Goal: Information Seeking & Learning: Compare options

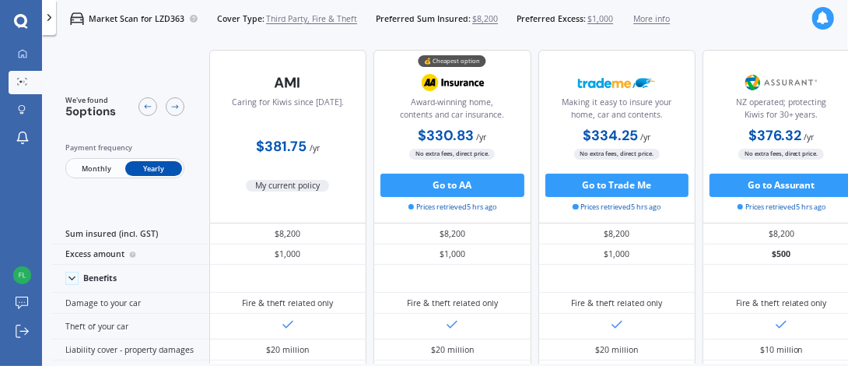
click at [293, 20] on span "Third Party, Fire & Theft" at bounding box center [311, 19] width 91 height 12
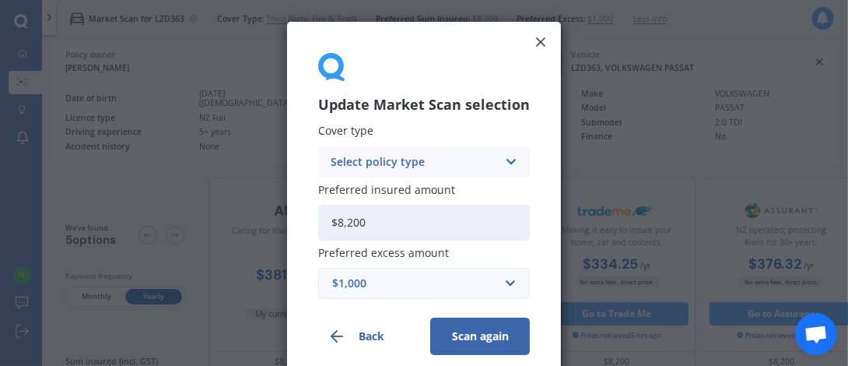
click at [404, 151] on div "Select policy type Comprehensive Third Party, Fire & Theft Third Party" at bounding box center [424, 161] width 212 height 31
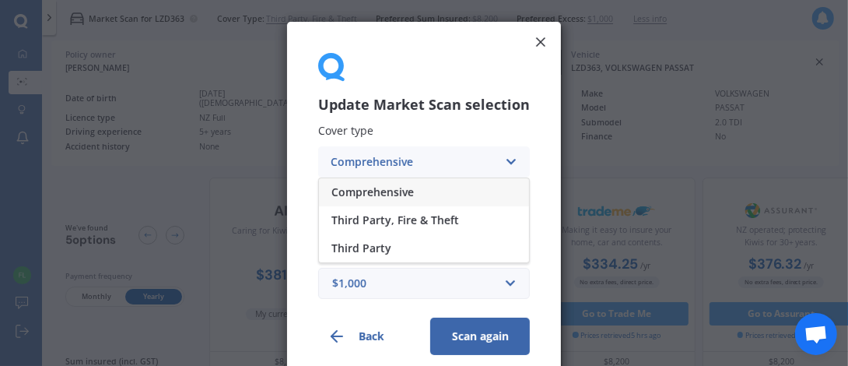
click at [392, 188] on span "Comprehensive" at bounding box center [373, 192] width 83 height 11
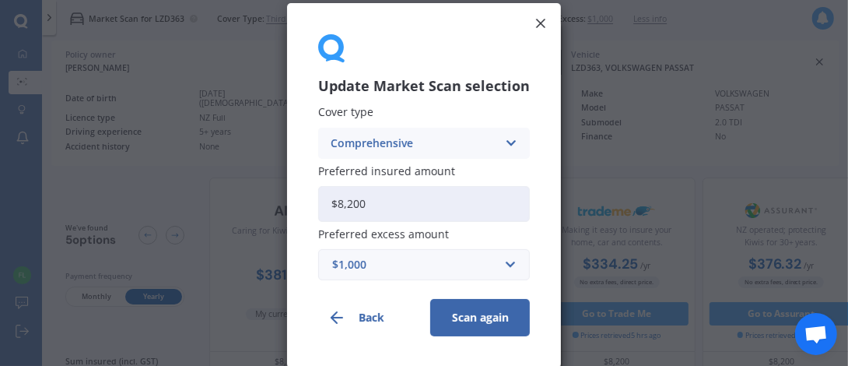
scroll to position [17, 0]
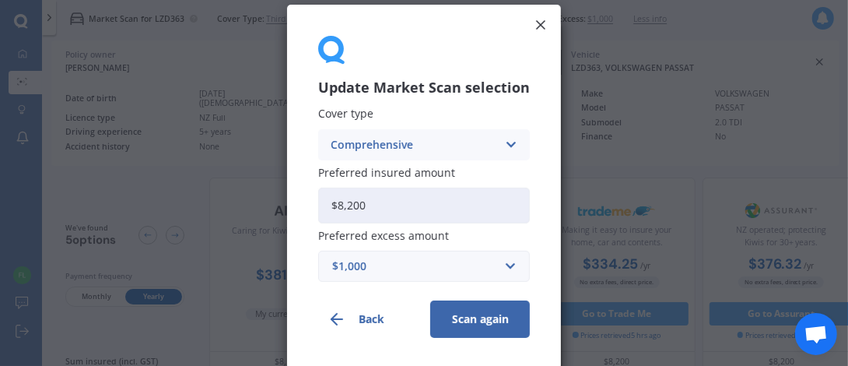
click at [391, 271] on div "$1,000" at bounding box center [414, 266] width 165 height 17
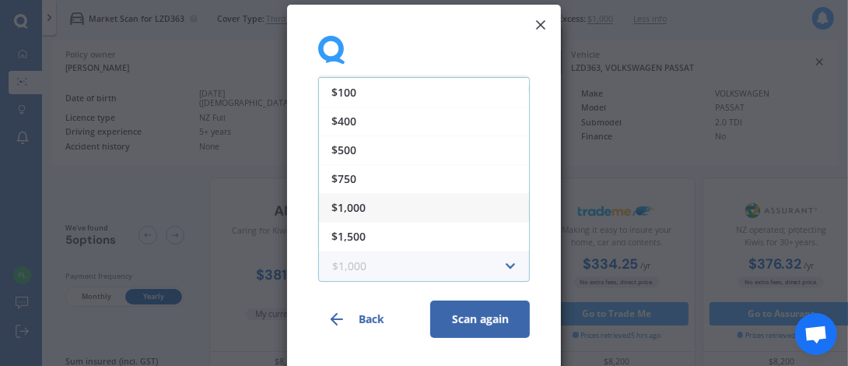
scroll to position [25, 0]
click at [434, 177] on div "$1,000" at bounding box center [424, 182] width 210 height 29
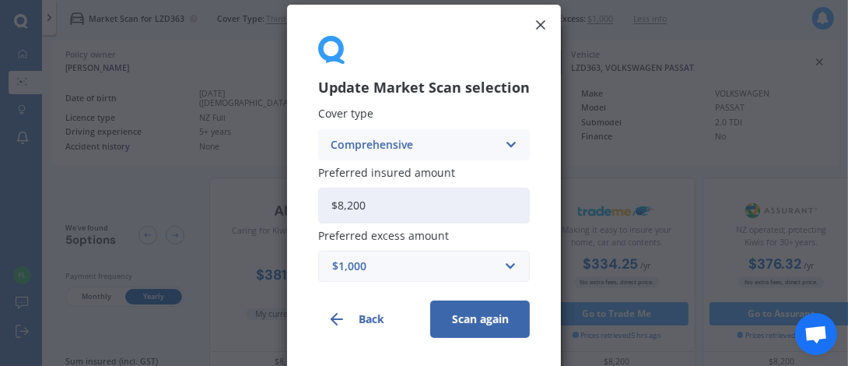
click at [460, 312] on button "Scan again" at bounding box center [480, 318] width 100 height 37
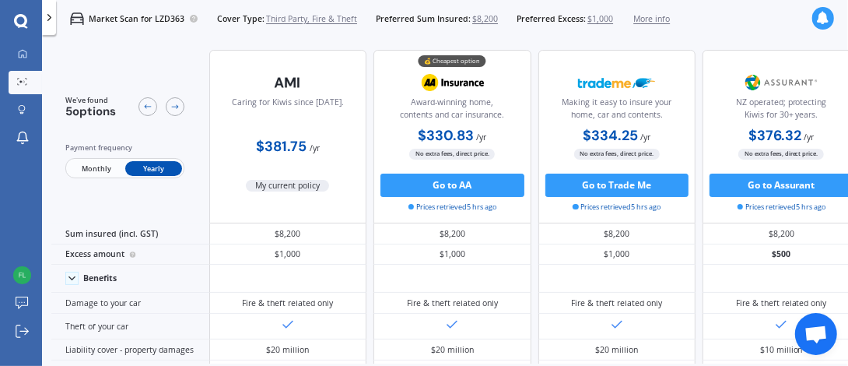
click at [46, 16] on icon at bounding box center [50, 18] width 12 height 12
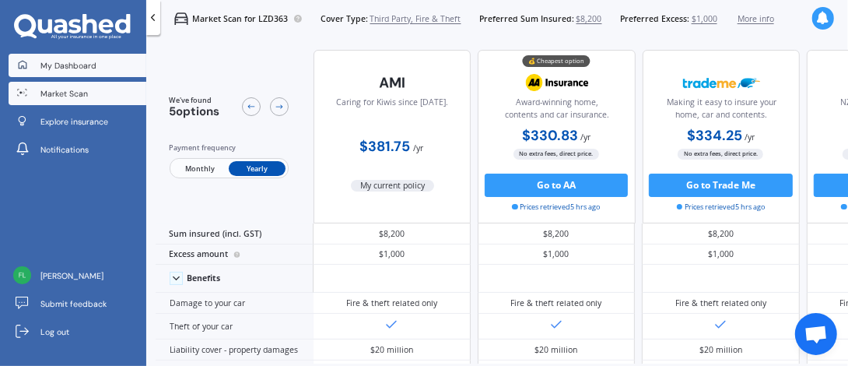
click at [57, 61] on span "My Dashboard" at bounding box center [68, 66] width 56 height 12
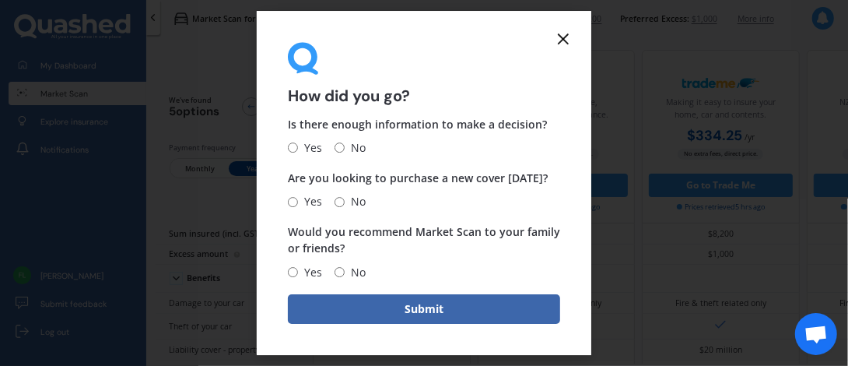
click at [336, 144] on input "No" at bounding box center [340, 148] width 10 height 10
radio input "true"
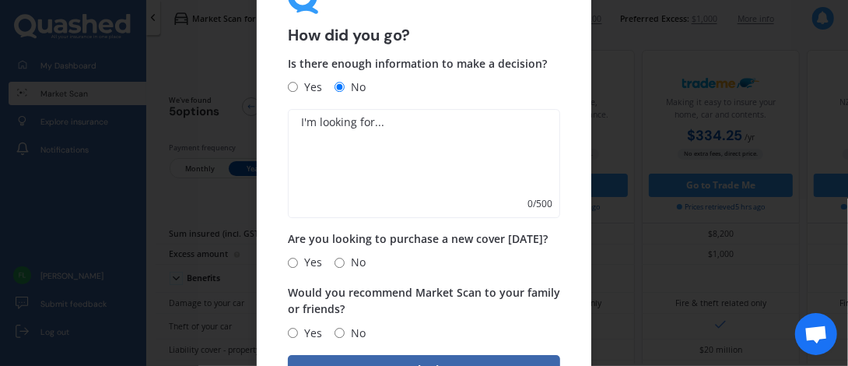
click at [404, 127] on textarea at bounding box center [424, 163] width 272 height 109
type textarea "comprehensive alternatives"
click at [374, 357] on button "Submit" at bounding box center [424, 370] width 272 height 30
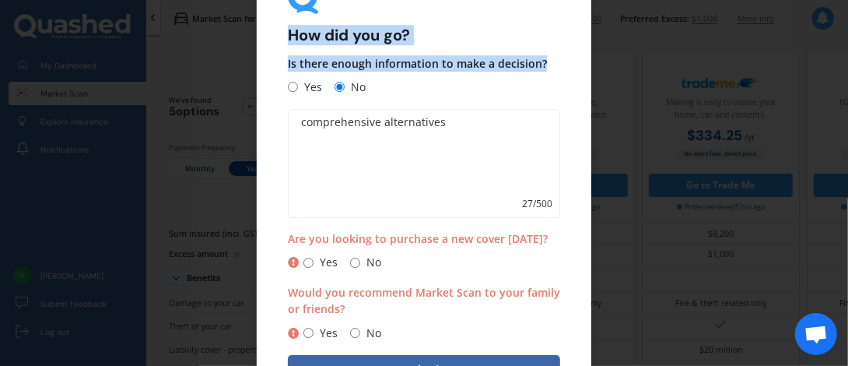
drag, startPoint x: 259, startPoint y: 80, endPoint x: 521, endPoint y: 1, distance: 273.3
click at [521, 1] on form "How did you go? Is there enough information to make a decision? Yes No comprehe…" at bounding box center [424, 182] width 335 height 465
